Goal: Transaction & Acquisition: Purchase product/service

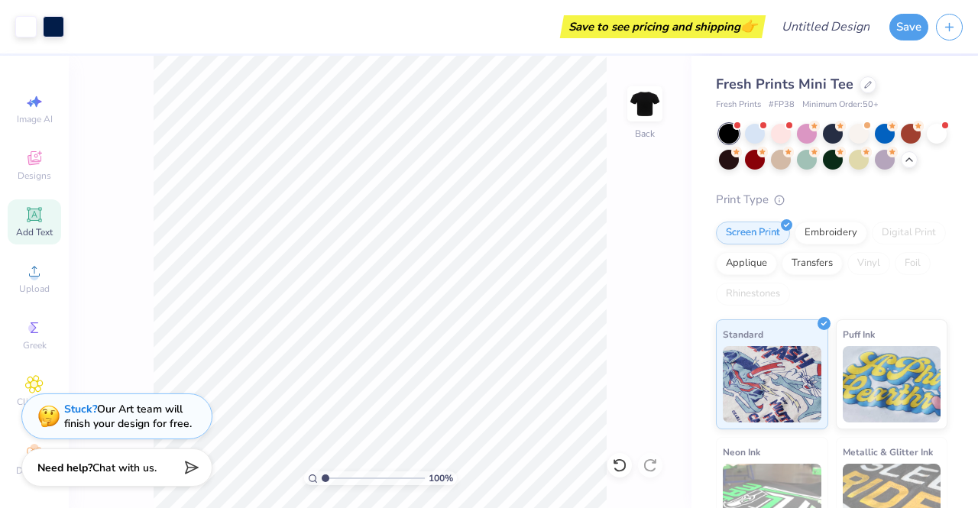
scroll to position [17, 0]
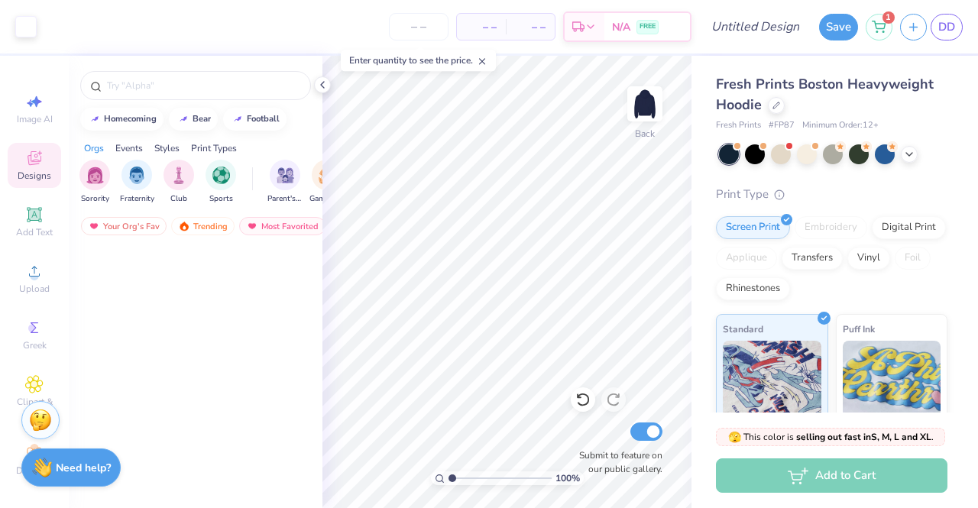
scroll to position [13455, 0]
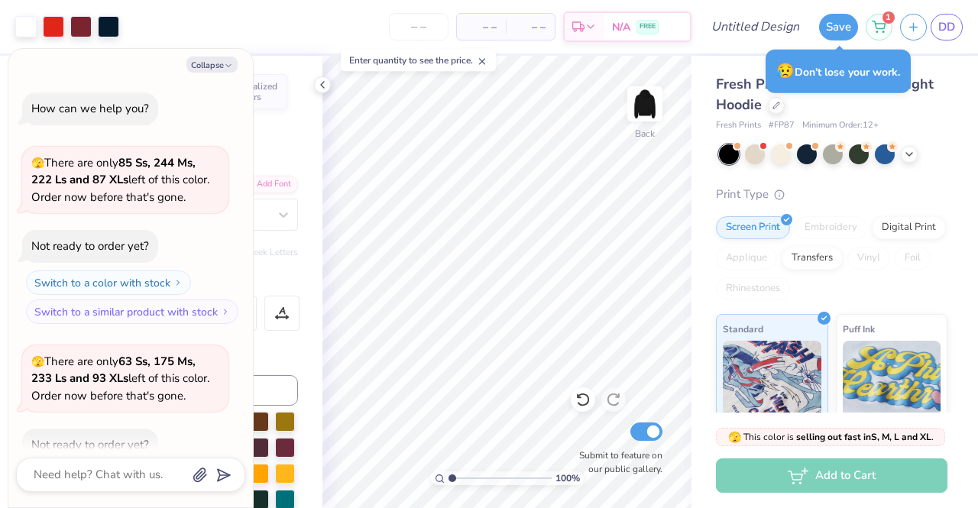
scroll to position [481, 0]
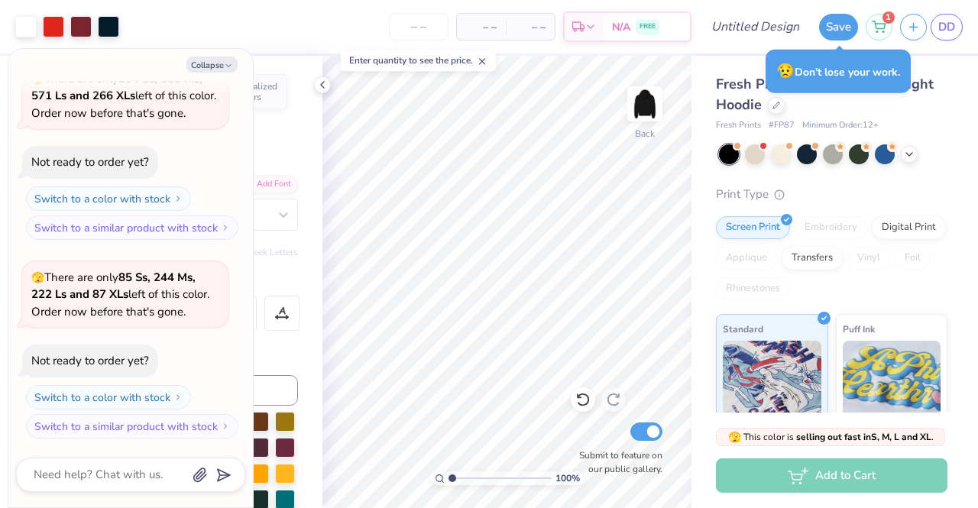
type textarea "x"
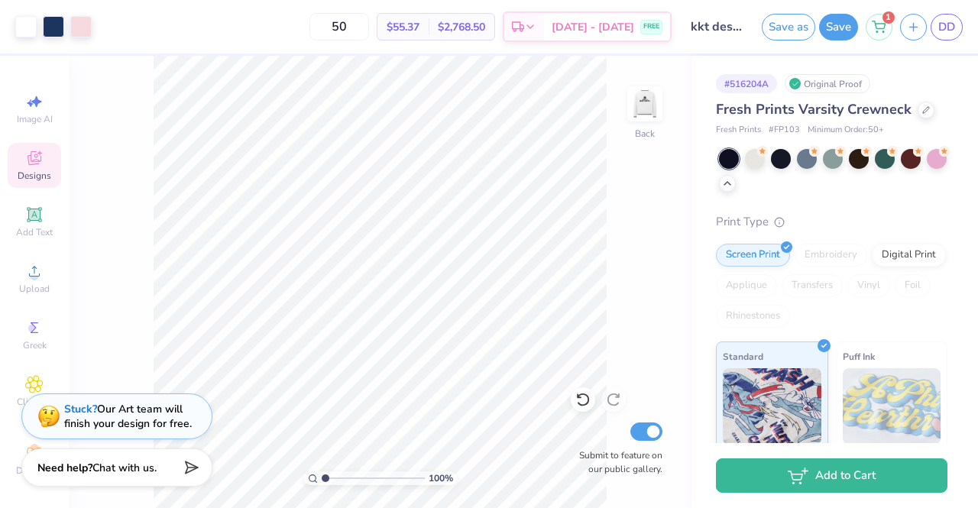
scroll to position [246, 0]
